Goal: Task Accomplishment & Management: Complete application form

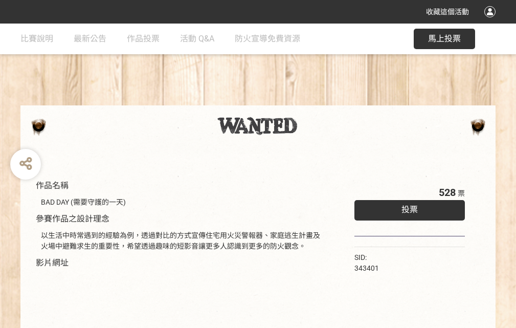
click at [492, 21] on div "收藏這個活動" at bounding box center [258, 12] width 516 height 24
click at [320, 101] on div "作品名稱 BAD DAY (需要守護的一天) 參賽作品之設計理念 以生活中時常遇到的經驗為例，透過對比的方式宣傳住宅用火災警報器、家庭逃生計畫及火場中避難求生…" at bounding box center [258, 239] width 516 height 430
click at [407, 207] on span "投票" at bounding box center [410, 210] width 16 height 10
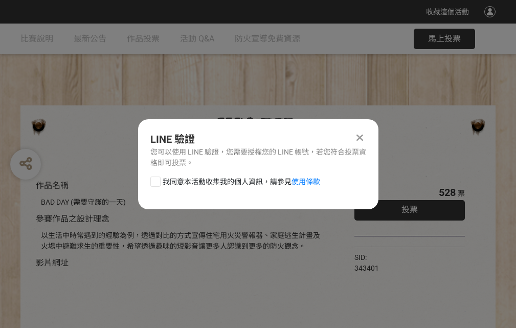
click at [155, 180] on div at bounding box center [155, 182] width 10 height 10
checkbox input "true"
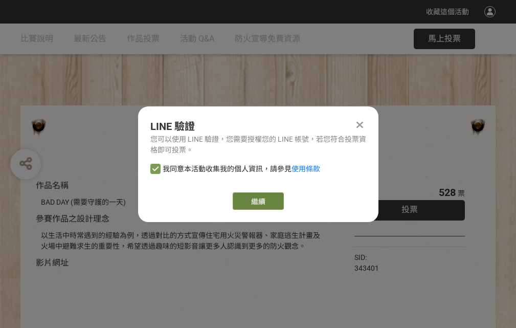
click at [257, 201] on link "繼續" at bounding box center [258, 200] width 51 height 17
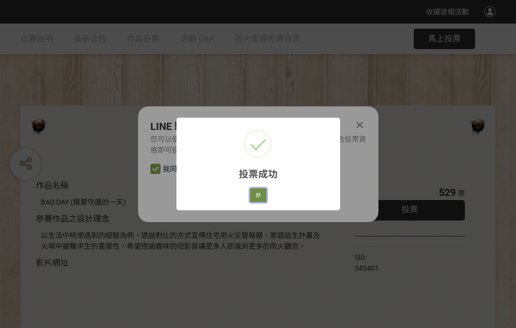
click at [255, 193] on button "好" at bounding box center [258, 195] width 16 height 14
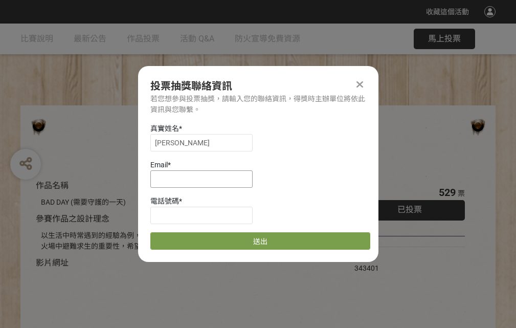
click at [205, 179] on input at bounding box center [201, 178] width 102 height 17
type input "[EMAIL_ADDRESS][DOMAIN_NAME]"
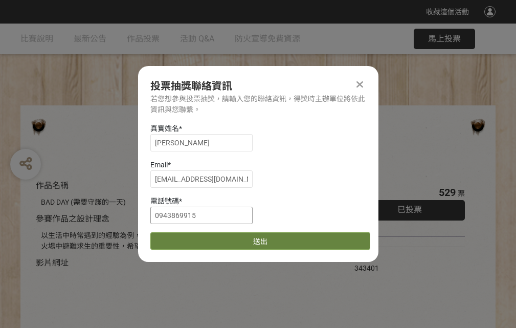
type input "0943869915"
click at [180, 237] on button "送出" at bounding box center [260, 240] width 220 height 17
